Goal: Task Accomplishment & Management: Manage account settings

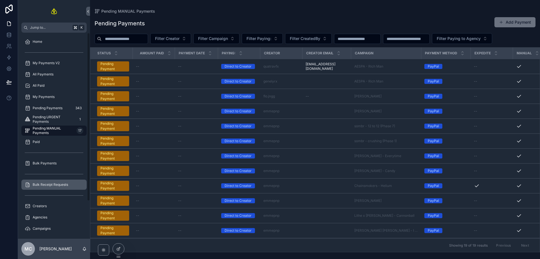
click at [61, 184] on span "Bulk Receipt Requests" at bounding box center [50, 184] width 35 height 5
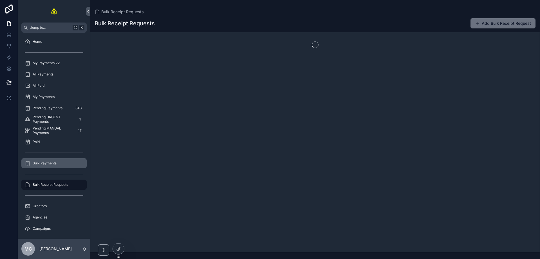
click at [62, 162] on div "Bulk Payments" at bounding box center [54, 163] width 59 height 9
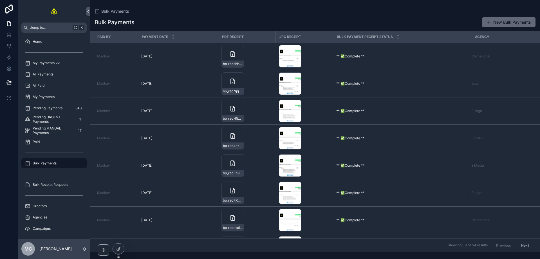
click at [504, 20] on button "New Bulk Payments" at bounding box center [509, 22] width 54 height 10
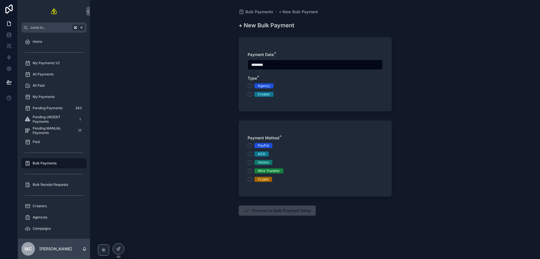
click at [264, 87] on div "Agency" at bounding box center [264, 85] width 12 height 5
click at [252, 87] on button "Agency" at bounding box center [250, 86] width 5 height 5
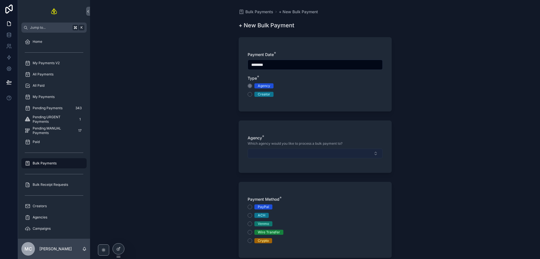
click at [267, 154] on button "Select Button" at bounding box center [315, 154] width 135 height 10
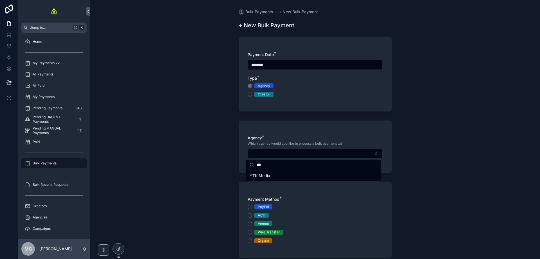
type input "***"
click at [267, 177] on span "YTK Media" at bounding box center [260, 176] width 21 height 6
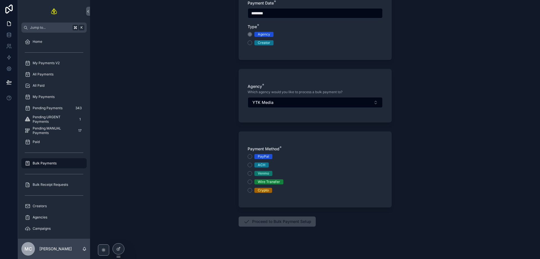
scroll to position [52, 0]
click at [266, 183] on div "Wire Transfer" at bounding box center [269, 181] width 22 height 5
click at [252, 183] on button "Wire Transfer" at bounding box center [250, 181] width 5 height 5
click at [278, 220] on button "Proceed to Bulk Payment Setup" at bounding box center [277, 221] width 77 height 10
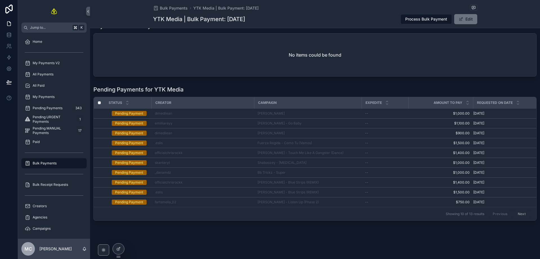
scroll to position [56, 0]
click at [515, 210] on button "Next" at bounding box center [522, 214] width 16 height 9
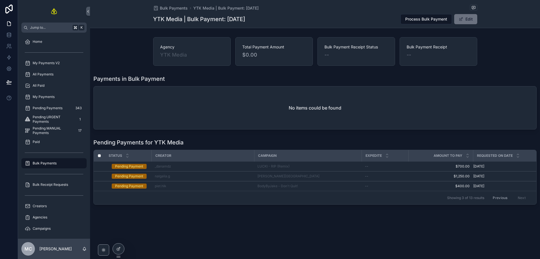
click at [494, 197] on button "Previous" at bounding box center [500, 197] width 23 height 9
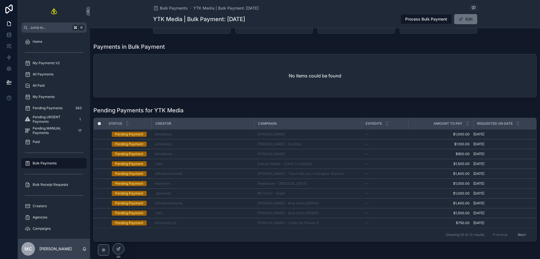
scroll to position [56, 0]
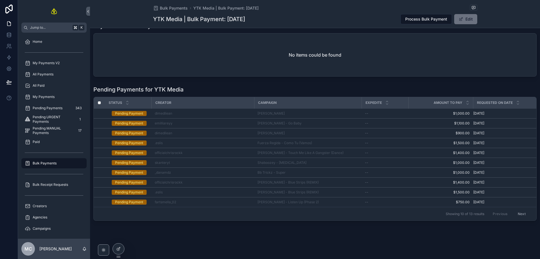
click at [520, 211] on button "Next" at bounding box center [522, 214] width 16 height 9
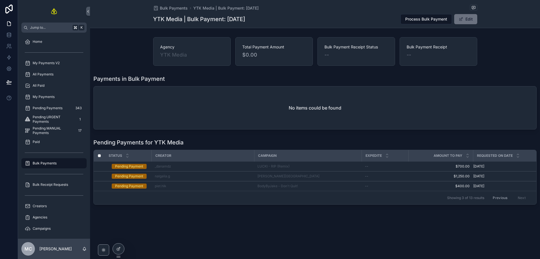
click at [503, 196] on button "Previous" at bounding box center [500, 197] width 23 height 9
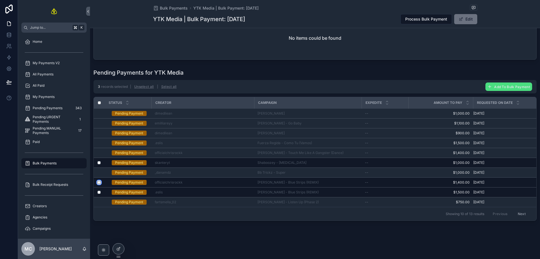
scroll to position [73, 0]
click at [518, 212] on button "Next" at bounding box center [522, 214] width 16 height 9
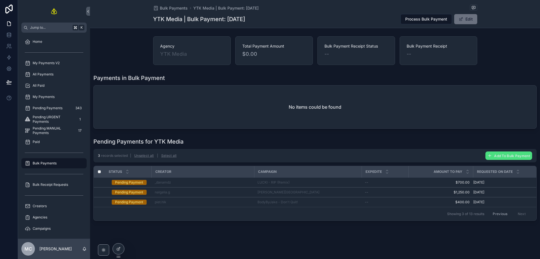
scroll to position [4, 0]
click at [503, 211] on button "Previous" at bounding box center [500, 214] width 23 height 9
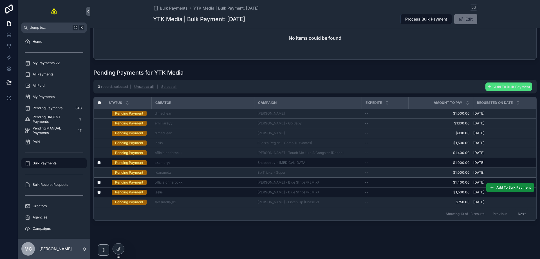
scroll to position [73, 0]
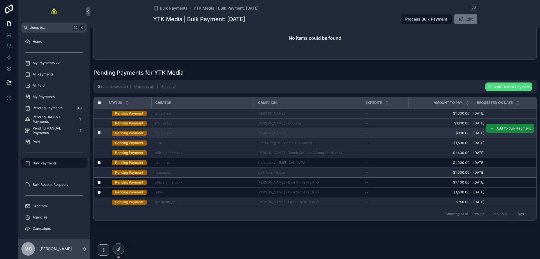
click at [97, 131] on label "scrollable content" at bounding box center [95, 133] width 3 height 5
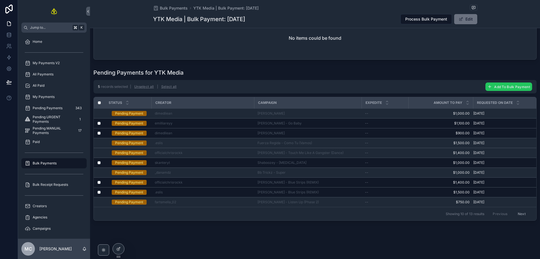
click at [495, 85] on span "Add To Bulk Payment" at bounding box center [513, 87] width 36 height 4
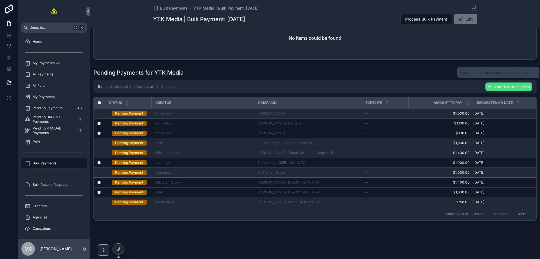
click at [524, 73] on icon "scrollable content" at bounding box center [526, 72] width 5 height 5
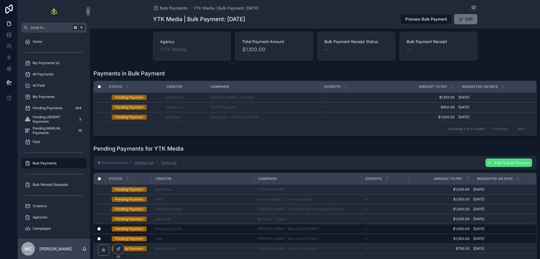
scroll to position [0, 0]
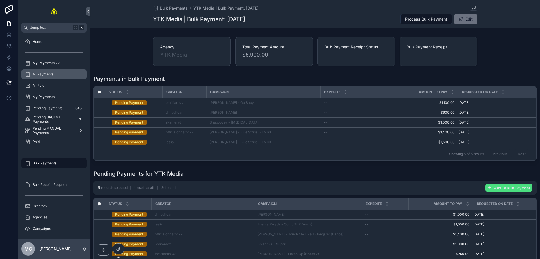
click at [58, 75] on div "All Payments" at bounding box center [54, 74] width 59 height 9
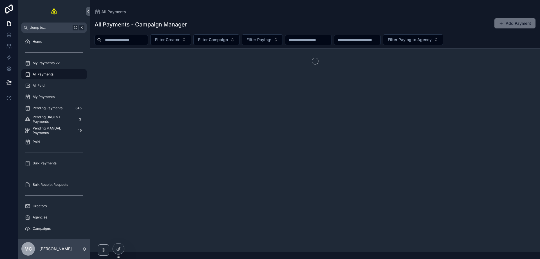
click at [526, 22] on button "Add Payment" at bounding box center [515, 23] width 41 height 10
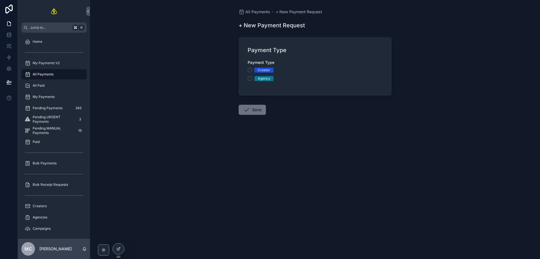
click at [264, 71] on div "Creator" at bounding box center [264, 70] width 12 height 5
click at [252, 71] on button "Creator" at bounding box center [250, 70] width 5 height 5
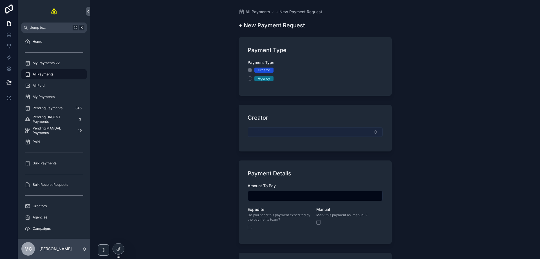
click at [277, 133] on button "Select Button" at bounding box center [315, 132] width 135 height 10
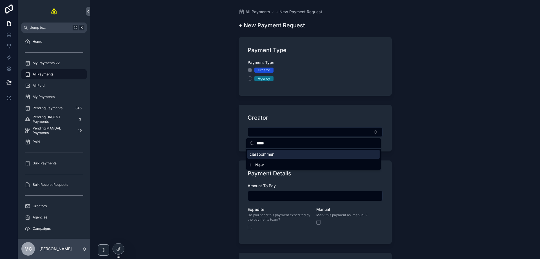
type input "*****"
click at [270, 157] on span "ciaraoommen" at bounding box center [262, 155] width 25 height 6
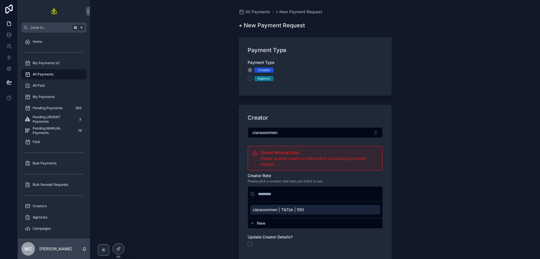
click at [286, 209] on span "ciaraoommen | TikTok | 550" at bounding box center [278, 210] width 51 height 6
type input "*******"
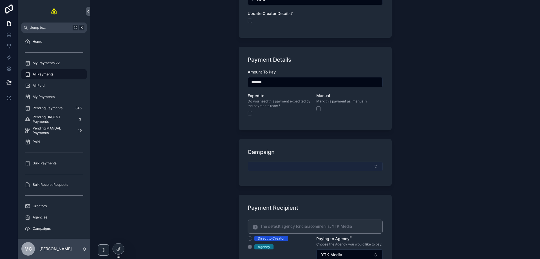
scroll to position [236, 0]
click at [280, 168] on button "Select Button" at bounding box center [315, 166] width 135 height 10
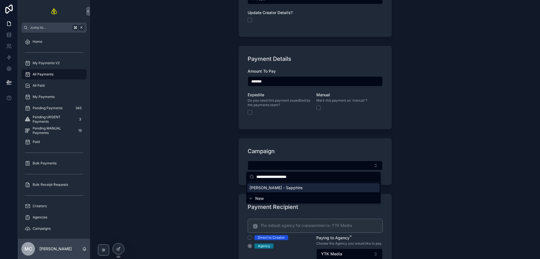
type input "**********"
click at [275, 188] on span "Ed Sheeran - Sapphire" at bounding box center [276, 188] width 53 height 6
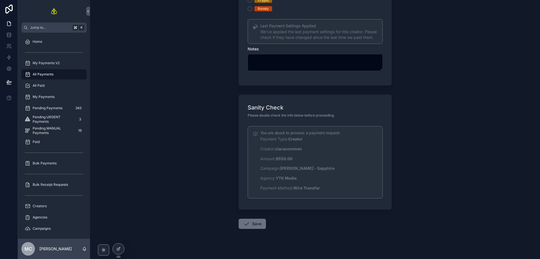
scroll to position [557, 0]
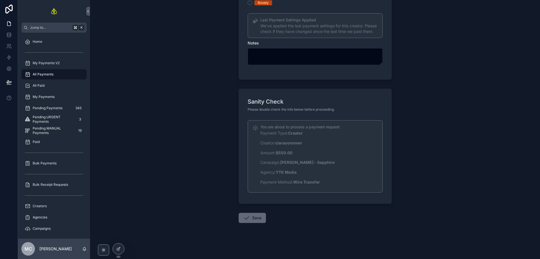
click at [259, 217] on button "Save" at bounding box center [252, 218] width 27 height 10
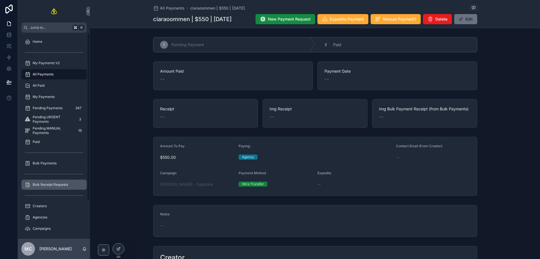
click at [55, 185] on span "Bulk Receipt Requests" at bounding box center [50, 184] width 35 height 5
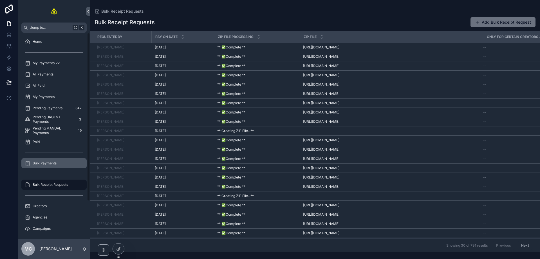
click at [57, 163] on div "Bulk Payments" at bounding box center [54, 163] width 59 height 9
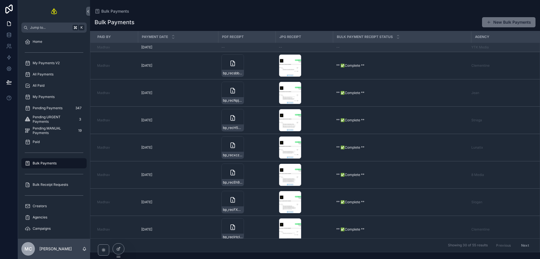
click at [187, 47] on div "9/3/2025 9/3/2025" at bounding box center [178, 47] width 74 height 5
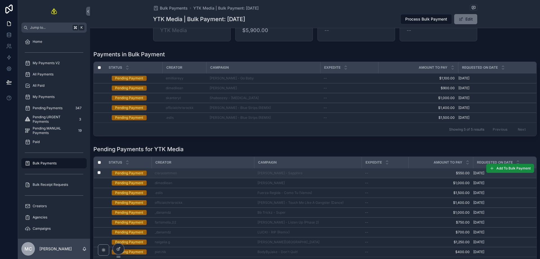
scroll to position [25, 0]
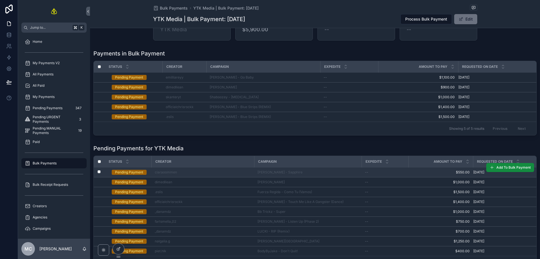
click at [97, 175] on label "scrollable content" at bounding box center [95, 172] width 3 height 5
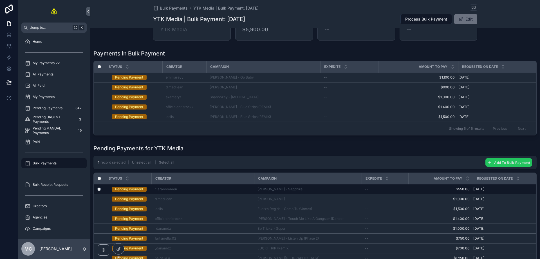
click at [495, 164] on span "Add To Bulk Payment" at bounding box center [513, 163] width 36 height 4
click at [526, 155] on icon "scrollable content" at bounding box center [526, 154] width 5 height 5
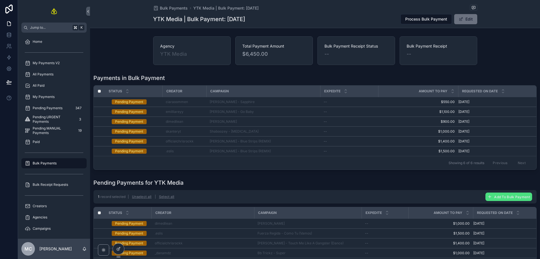
scroll to position [0, 0]
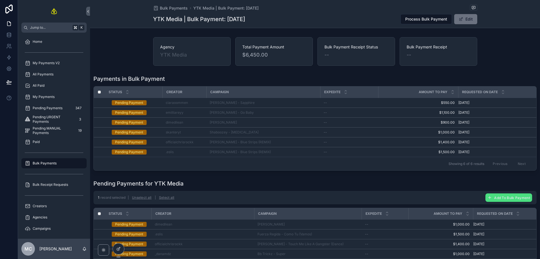
click at [353, 72] on div "Agency YTK Media Total Payment Amount $6,450.00 Bulk Payment Receipt Status -- …" at bounding box center [315, 174] width 450 height 279
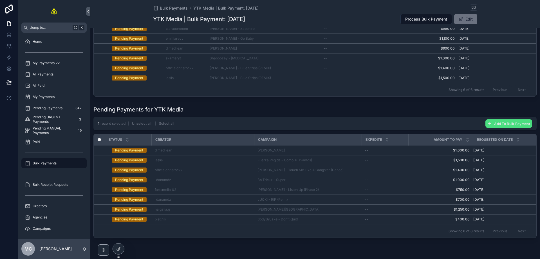
scroll to position [77, 0]
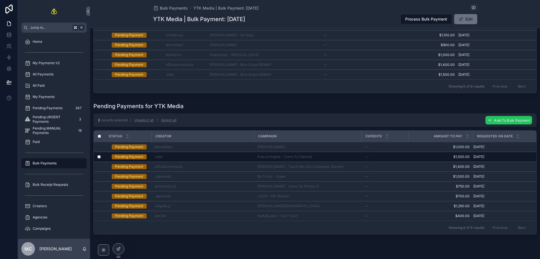
click at [499, 124] on button "Add To Bulk Payment" at bounding box center [509, 120] width 47 height 8
drag, startPoint x: 524, startPoint y: 113, endPoint x: 518, endPoint y: 113, distance: 5.4
click at [524, 113] on button "scrollable content" at bounding box center [526, 112] width 7 height 7
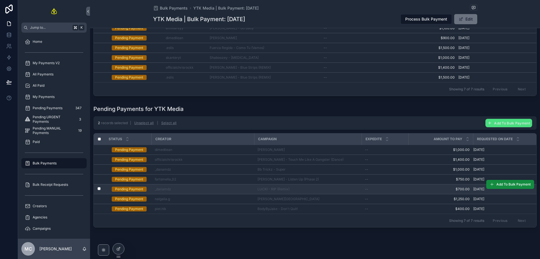
scroll to position [97, 0]
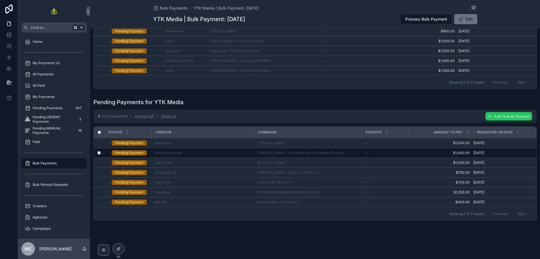
click at [493, 116] on button "Add To Bulk Payment" at bounding box center [509, 116] width 47 height 8
click at [524, 103] on button "scrollable content" at bounding box center [526, 102] width 7 height 7
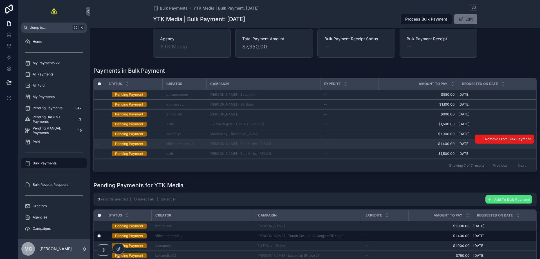
scroll to position [0, 0]
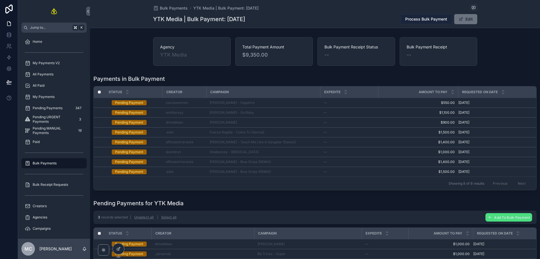
click at [424, 22] on button "Process Bulk Payment" at bounding box center [427, 19] width 52 height 10
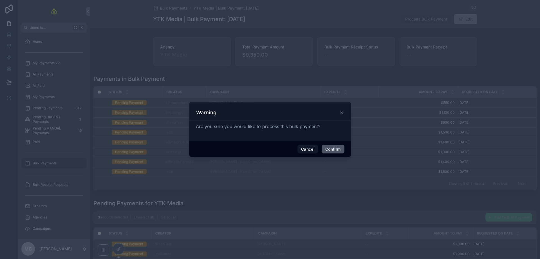
click at [332, 150] on button "Confirm" at bounding box center [333, 149] width 23 height 9
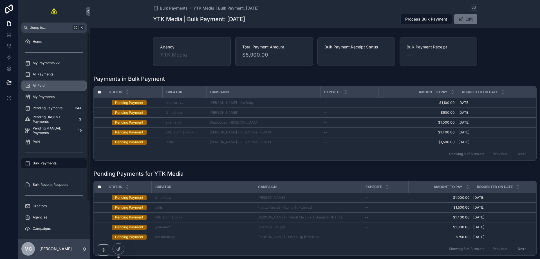
click at [59, 85] on div "All Paid" at bounding box center [54, 85] width 59 height 9
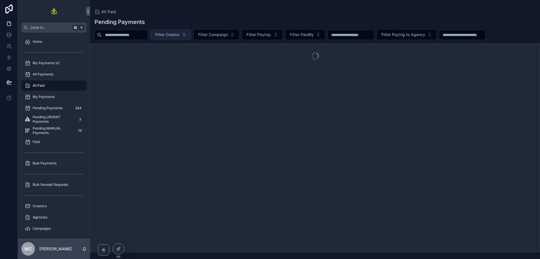
click at [173, 36] on span "Filter Creator" at bounding box center [167, 35] width 25 height 6
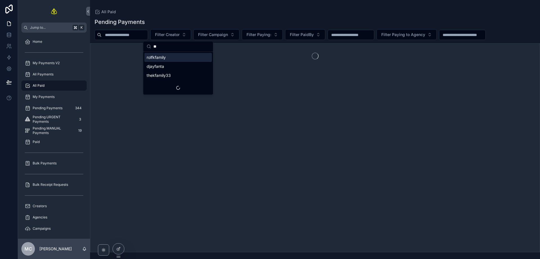
type input "*"
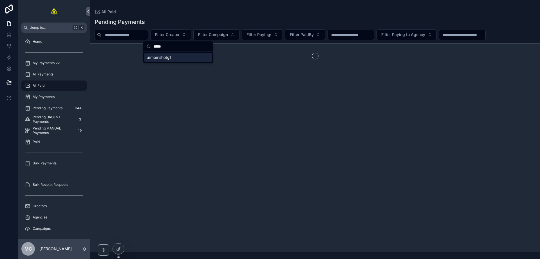
type input "*****"
click at [171, 57] on span "urmomshotgf" at bounding box center [159, 58] width 25 height 6
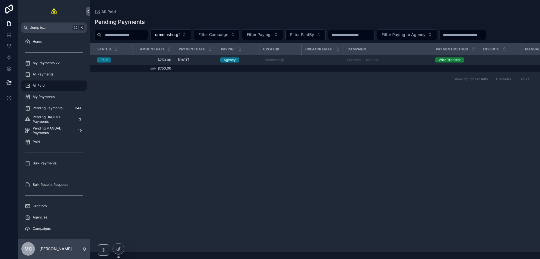
click at [308, 103] on div "Status Amount Paid Payment Date Paying: Creator Creator Email Campaign Payment …" at bounding box center [315, 148] width 450 height 208
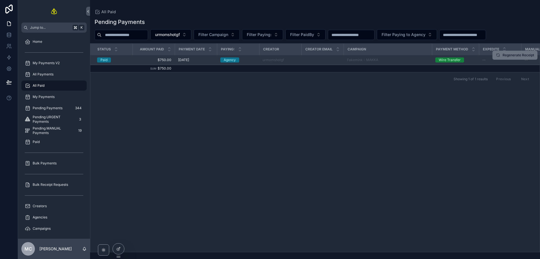
click at [139, 60] on span "$750.00" at bounding box center [153, 60] width 35 height 5
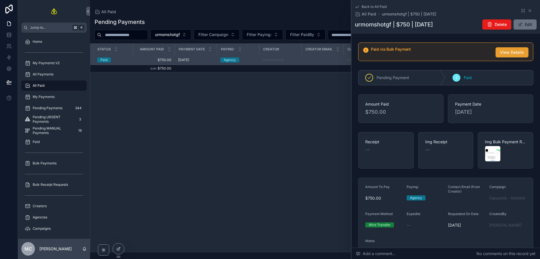
click at [511, 54] on span "View Details" at bounding box center [512, 53] width 24 height 6
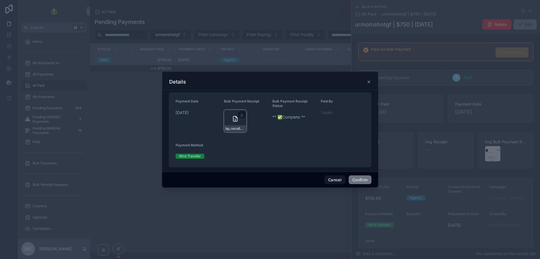
click at [230, 121] on div "bp_reco6wlnNiAlpwsbU" at bounding box center [235, 121] width 23 height 23
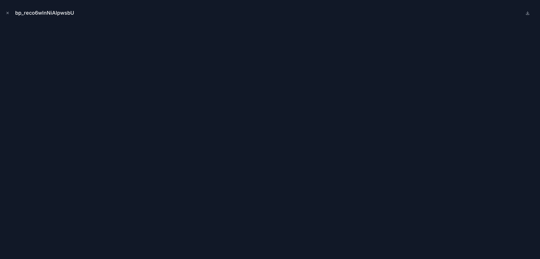
click at [530, 14] on button at bounding box center [528, 13] width 7 height 7
click at [160, 7] on div "bp_reco6wlnNiAlpwsbU" at bounding box center [270, 13] width 531 height 17
click at [5, 14] on button "Close modal" at bounding box center [8, 13] width 6 height 6
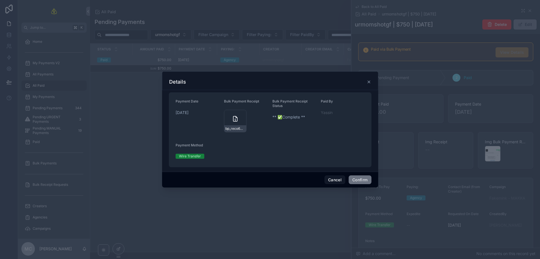
click at [134, 69] on div at bounding box center [270, 129] width 540 height 259
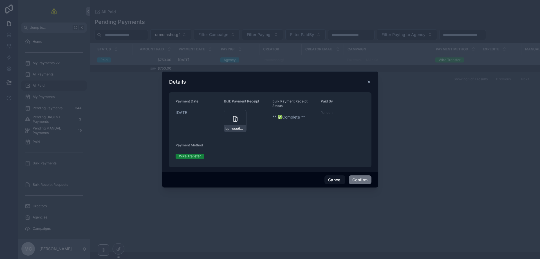
click at [373, 87] on div "Details" at bounding box center [270, 81] width 216 height 19
click at [372, 80] on div "Details" at bounding box center [270, 81] width 216 height 19
click at [370, 80] on icon at bounding box center [369, 82] width 5 height 5
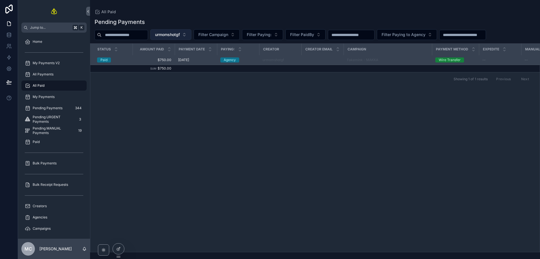
click at [177, 36] on span "urmomshotgf" at bounding box center [167, 35] width 25 height 6
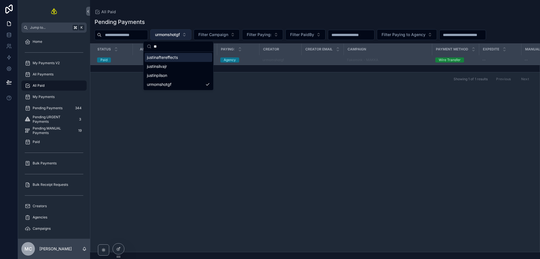
type input "*"
click at [168, 44] on input "******" at bounding box center [182, 46] width 56 height 10
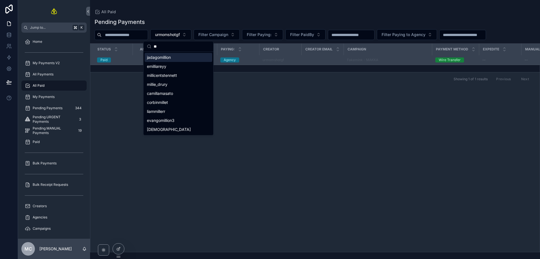
type input "*"
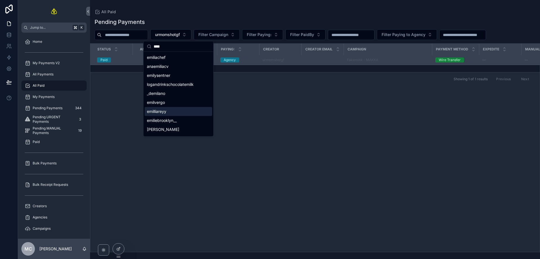
type input "****"
click at [167, 111] on div "emilliareyy" at bounding box center [179, 111] width 68 height 9
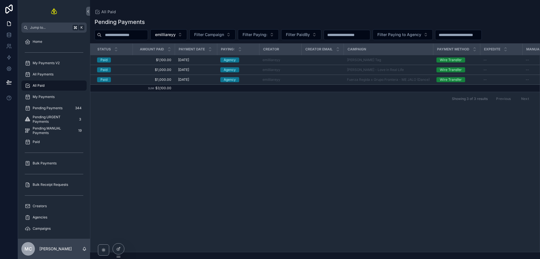
click at [62, 88] on div "All Paid" at bounding box center [54, 85] width 59 height 9
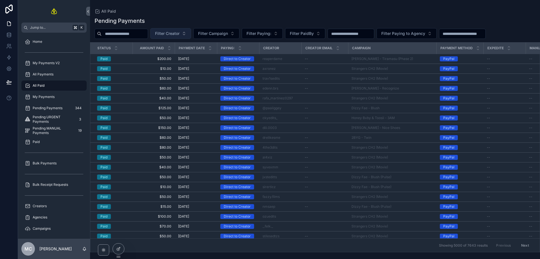
click at [180, 34] on span "Filter Creator" at bounding box center [167, 34] width 25 height 6
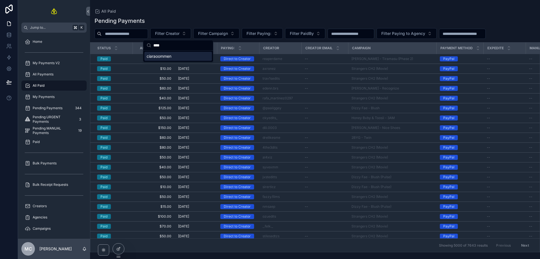
type input "****"
click at [170, 57] on span "ciaraoommen" at bounding box center [159, 57] width 25 height 6
